Goal: Check status

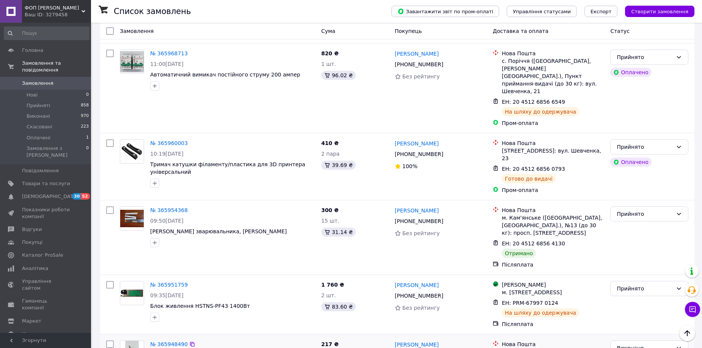
scroll to position [1402, 0]
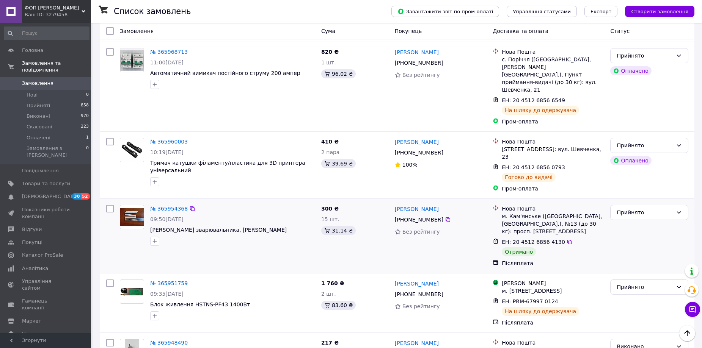
click at [110, 205] on input "checkbox" at bounding box center [110, 209] width 8 height 8
checkbox input "true"
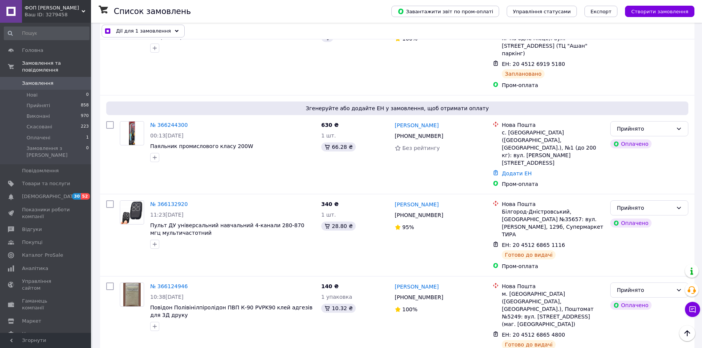
scroll to position [0, 0]
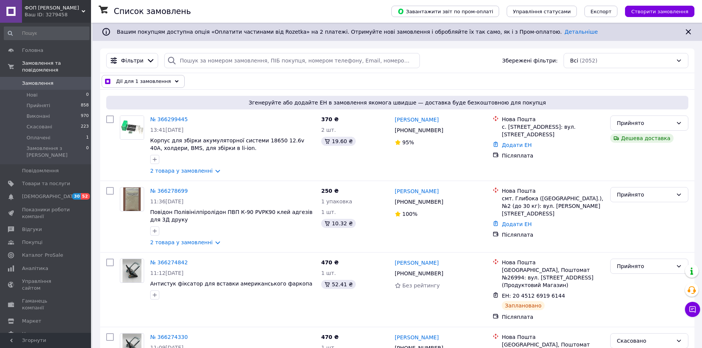
drag, startPoint x: 168, startPoint y: 80, endPoint x: 160, endPoint y: 111, distance: 31.4
click at [175, 81] on icon at bounding box center [177, 82] width 4 height 4
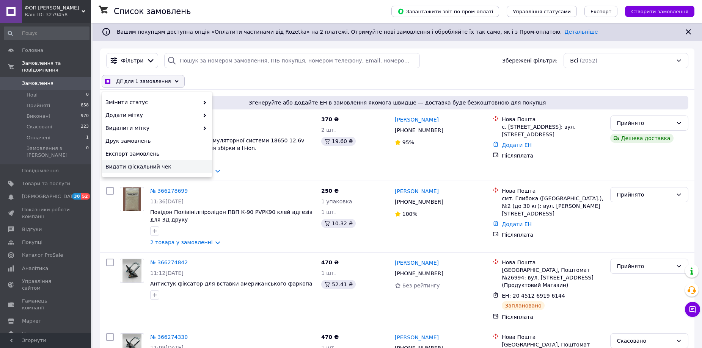
click at [127, 167] on span "Видати фіскальний чек" at bounding box center [155, 167] width 101 height 8
checkbox input "true"
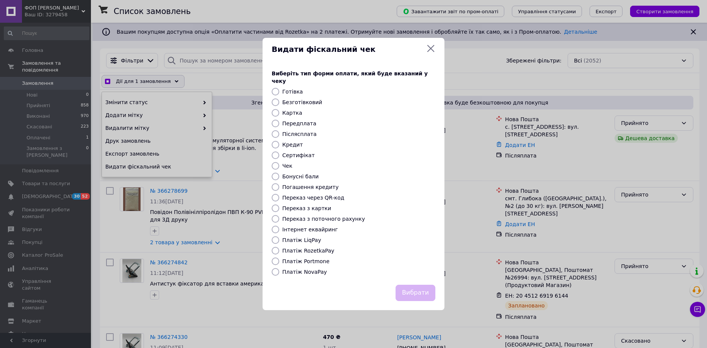
click at [295, 99] on label "Безготівковий" at bounding box center [302, 102] width 40 height 6
click at [279, 99] on input "Безготівковий" at bounding box center [276, 103] width 8 height 8
radio input "true"
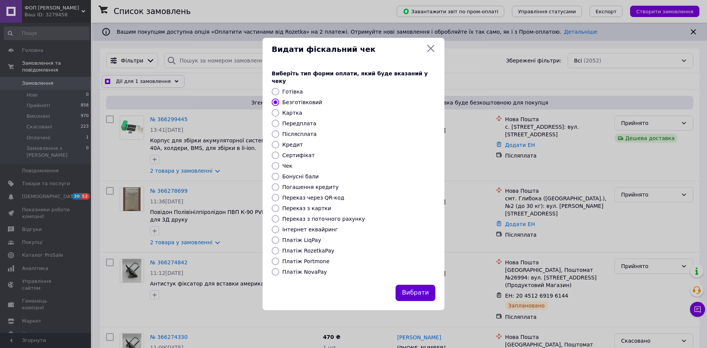
click at [412, 293] on button "Вибрати" at bounding box center [416, 293] width 40 height 16
checkbox input "true"
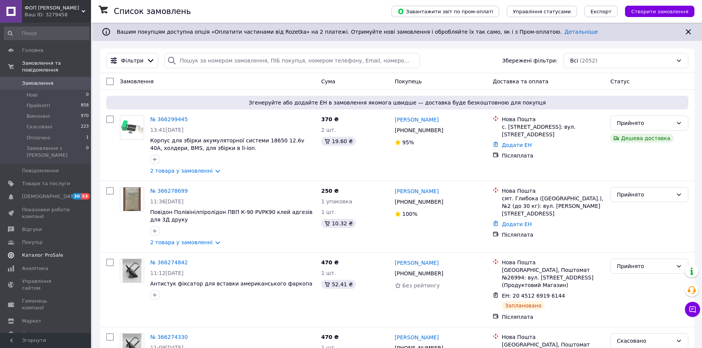
click at [32, 252] on span "Каталог ProSale" at bounding box center [42, 255] width 41 height 7
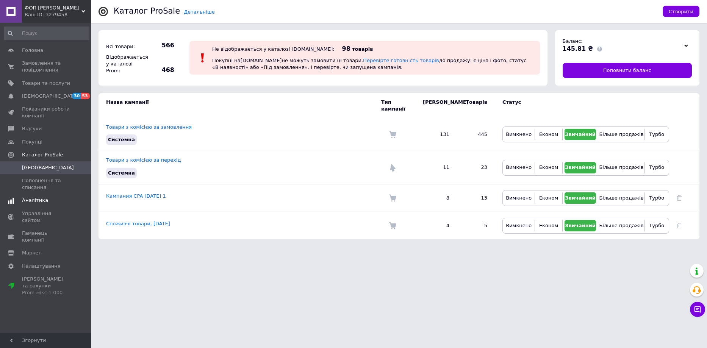
click at [36, 198] on span "Аналітика" at bounding box center [35, 200] width 26 height 7
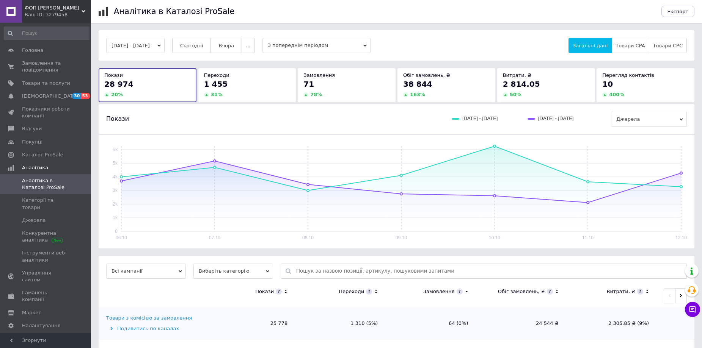
click at [161, 44] on icon "button" at bounding box center [158, 45] width 3 height 3
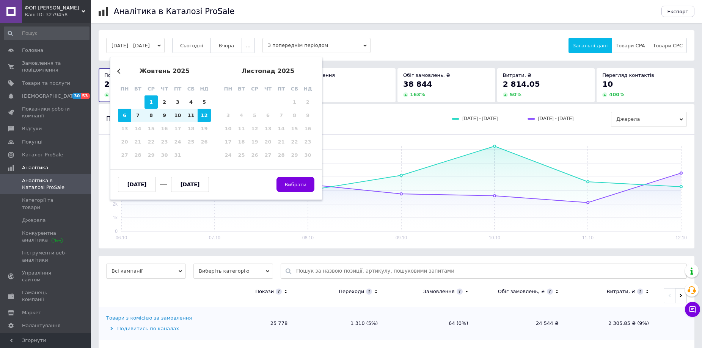
click at [150, 102] on div "1" at bounding box center [150, 102] width 13 height 13
type input "[DATE]"
click at [205, 114] on div "12" at bounding box center [203, 115] width 13 height 13
type input "[DATE]"
click at [295, 190] on button "Вибрати" at bounding box center [295, 184] width 38 height 15
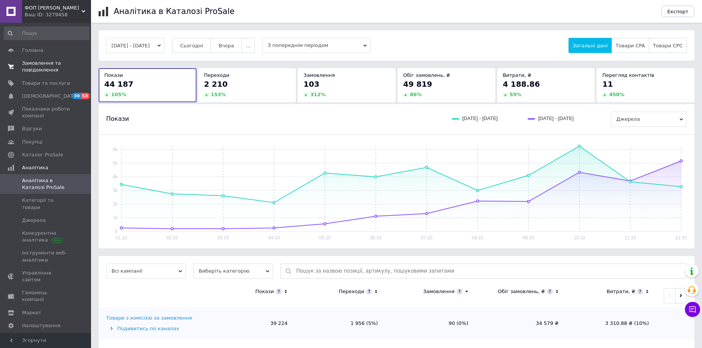
click at [49, 67] on span "Замовлення та повідомлення" at bounding box center [46, 67] width 48 height 14
